Goal: Task Accomplishment & Management: Complete application form

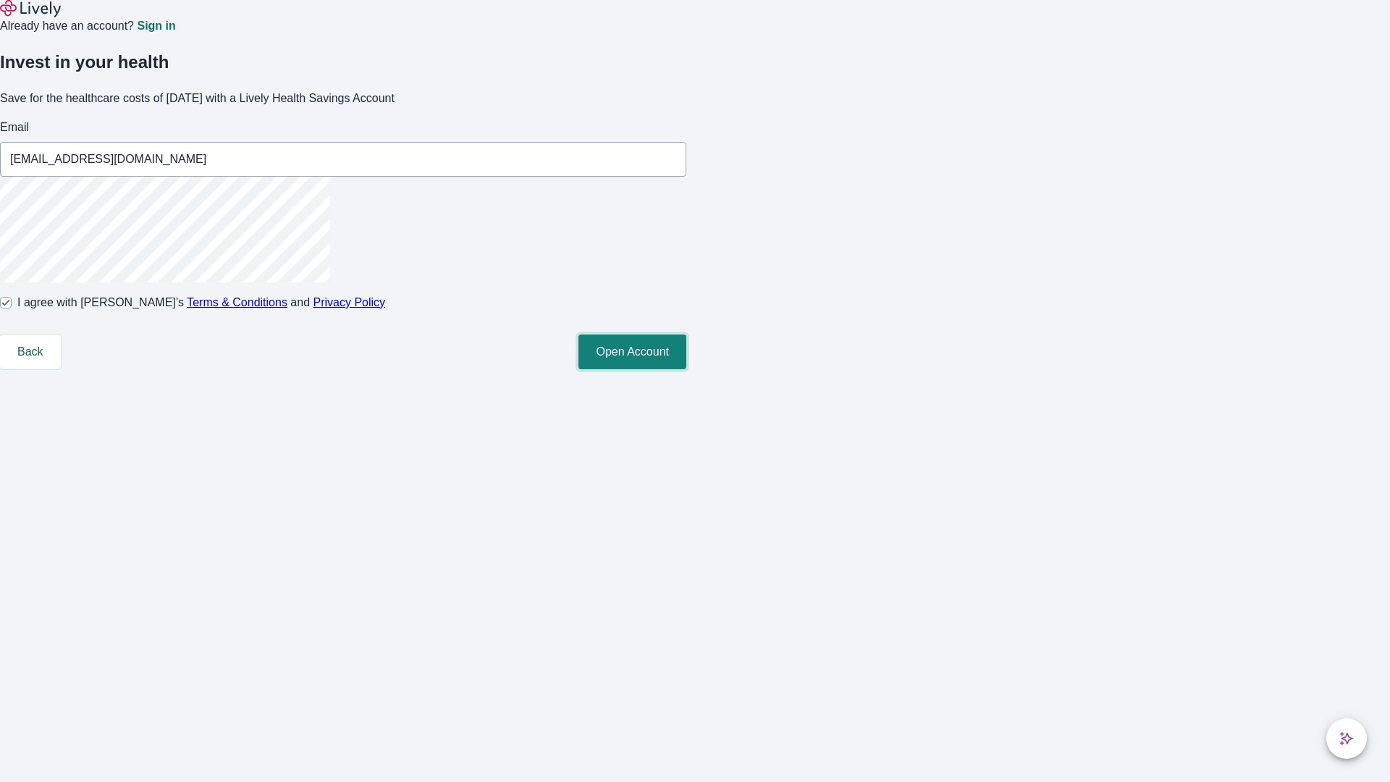
click at [686, 369] on button "Open Account" at bounding box center [633, 352] width 108 height 35
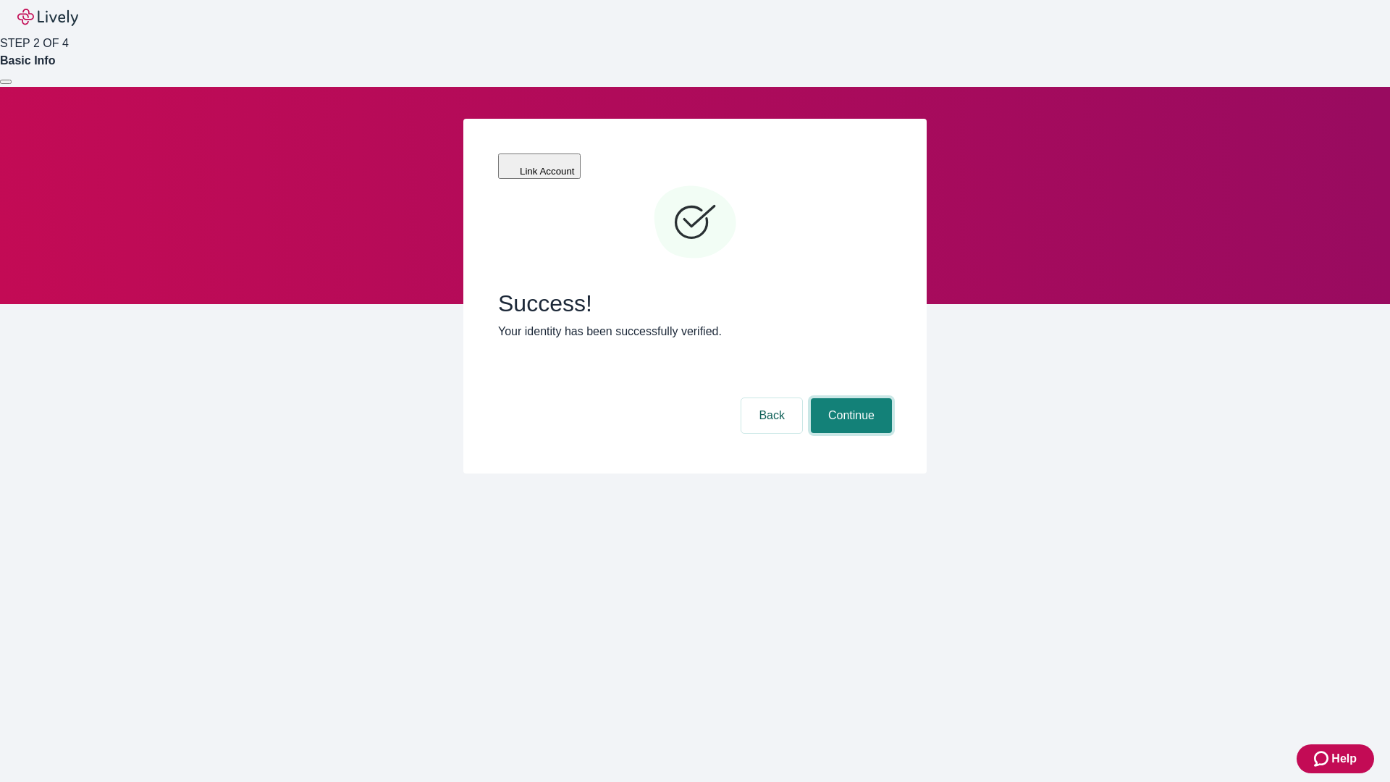
click at [849, 398] on button "Continue" at bounding box center [851, 415] width 81 height 35
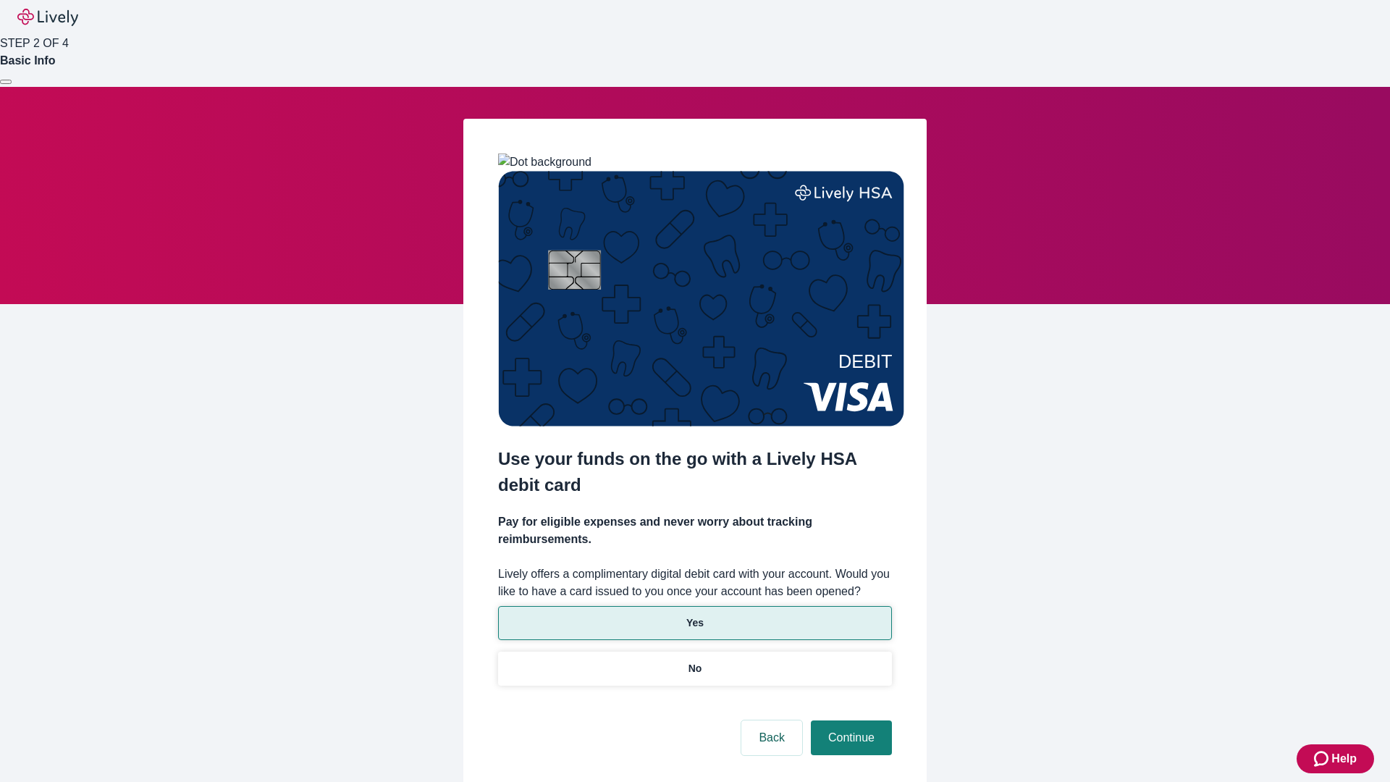
click at [694, 616] on p "Yes" at bounding box center [694, 623] width 17 height 15
click at [849, 721] on button "Continue" at bounding box center [851, 738] width 81 height 35
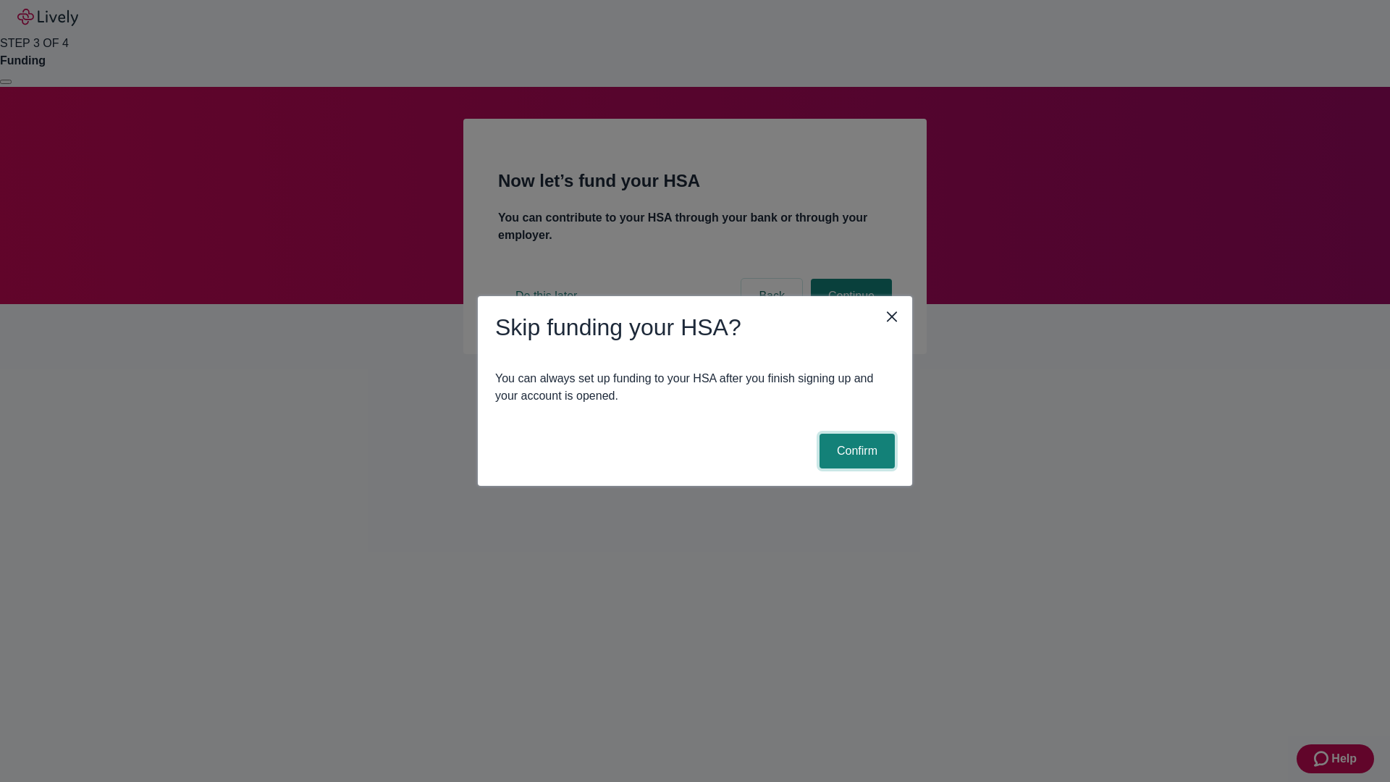
click at [855, 451] on button "Confirm" at bounding box center [857, 451] width 75 height 35
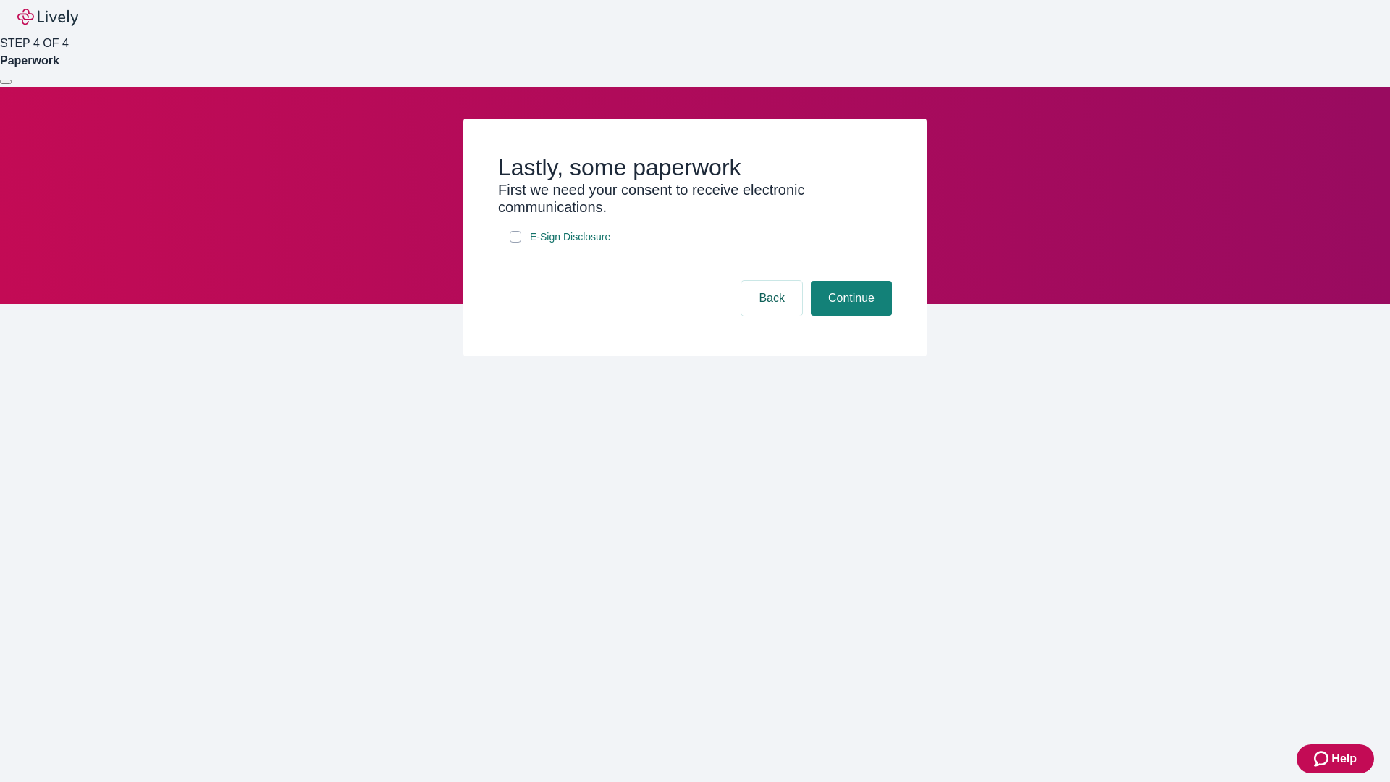
click at [516, 243] on input "E-Sign Disclosure" at bounding box center [516, 237] width 12 height 12
checkbox input "true"
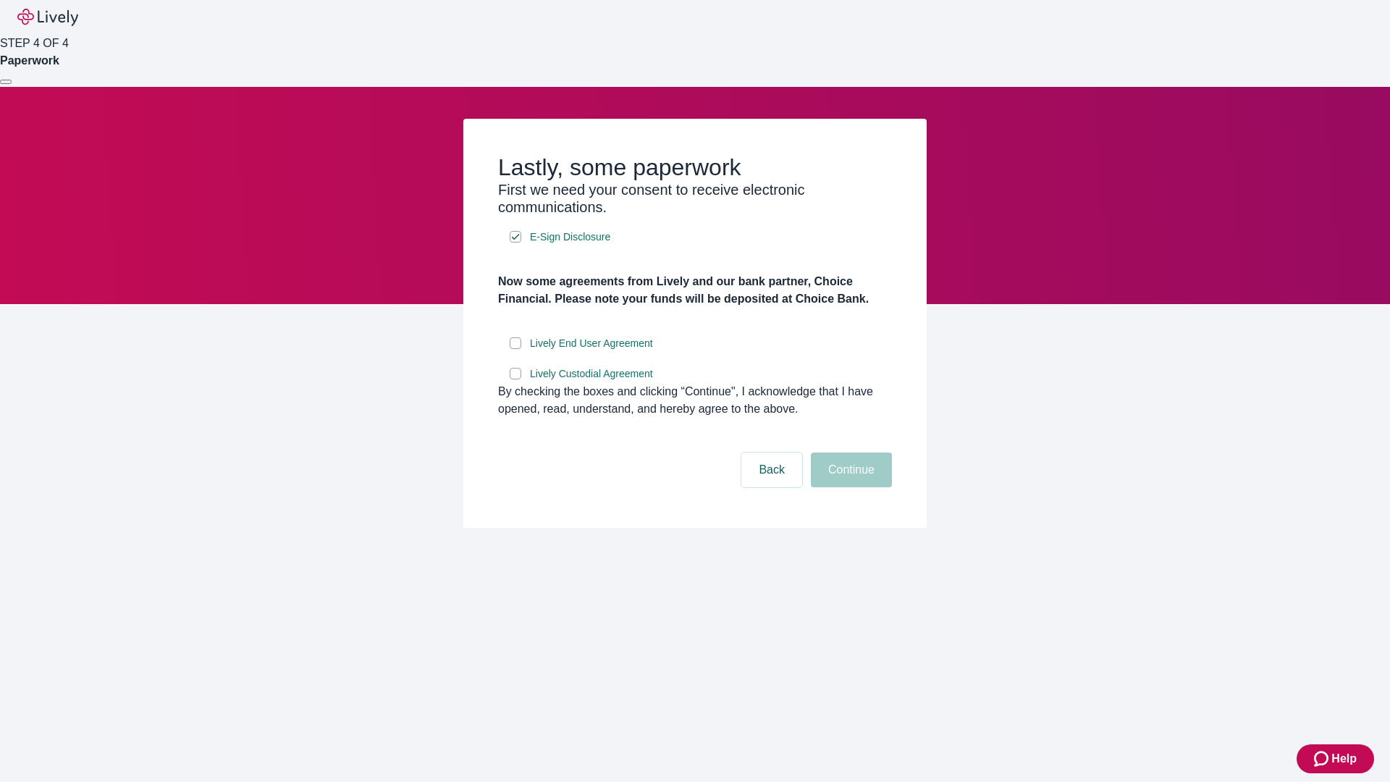
click at [516, 349] on input "Lively End User Agreement" at bounding box center [516, 343] width 12 height 12
checkbox input "true"
click at [516, 379] on input "Lively Custodial Agreement" at bounding box center [516, 374] width 12 height 12
checkbox input "true"
click at [849, 487] on button "Continue" at bounding box center [851, 470] width 81 height 35
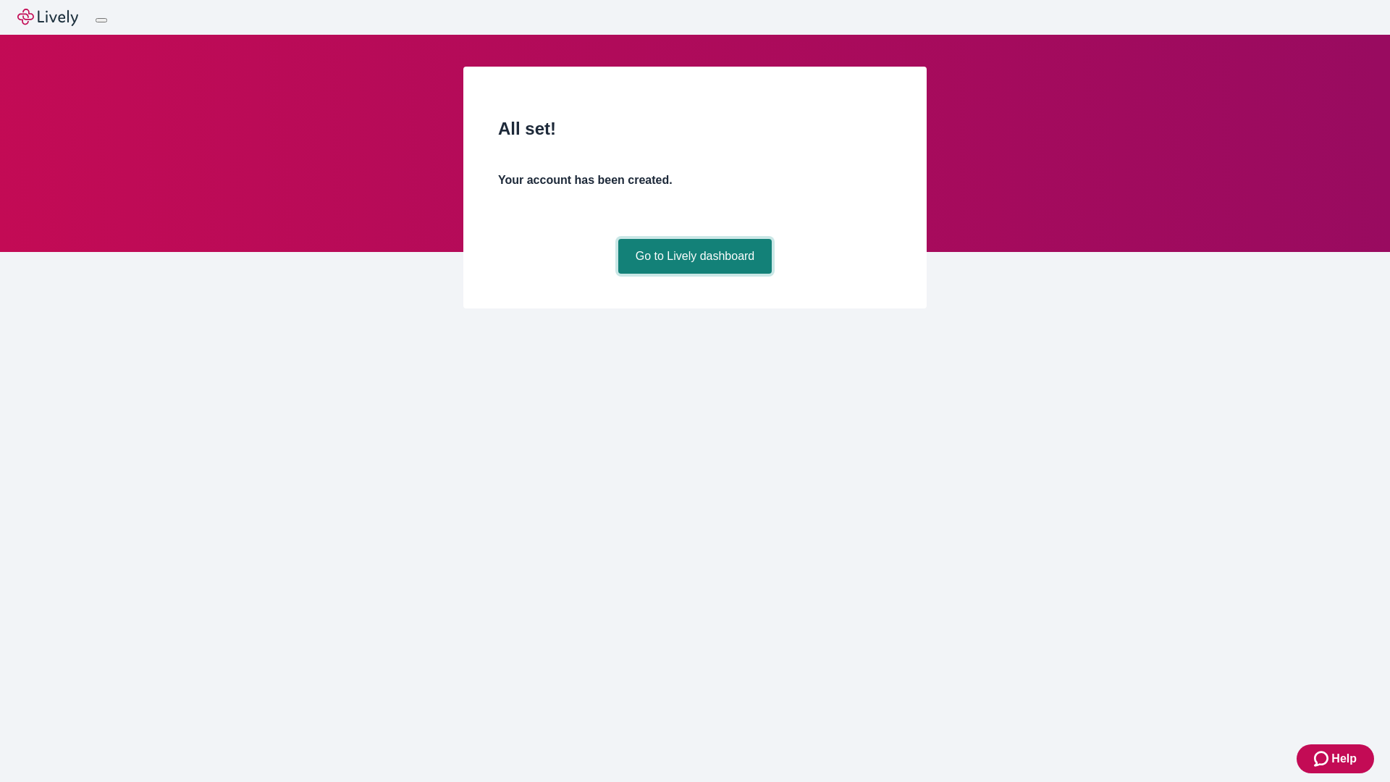
click at [694, 274] on link "Go to Lively dashboard" at bounding box center [695, 256] width 154 height 35
